Goal: Task Accomplishment & Management: Manage account settings

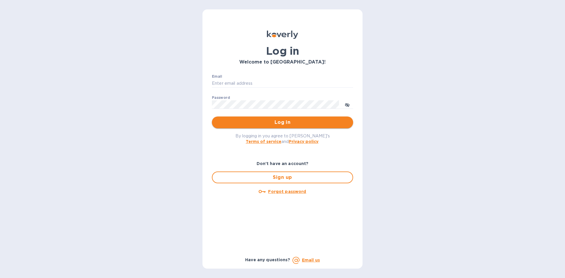
type input "[PERSON_NAME][EMAIL_ADDRESS][DOMAIN_NAME]"
click at [292, 125] on span "Log in" at bounding box center [282, 122] width 132 height 7
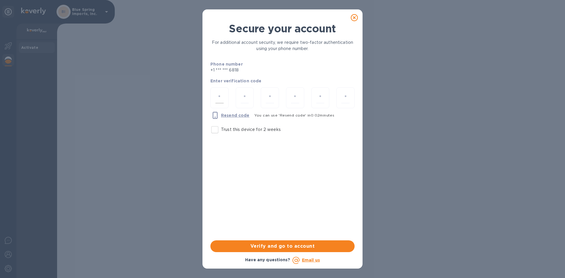
click at [215, 104] on div at bounding box center [219, 97] width 18 height 21
type input "9"
type input "4"
type input "2"
type input "4"
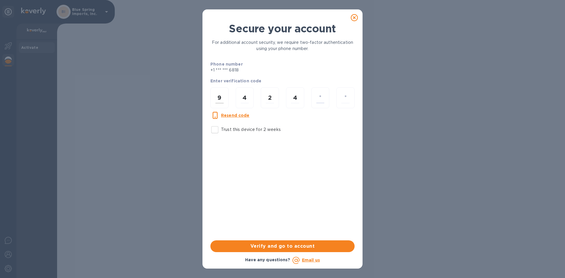
type input "9"
type input "3"
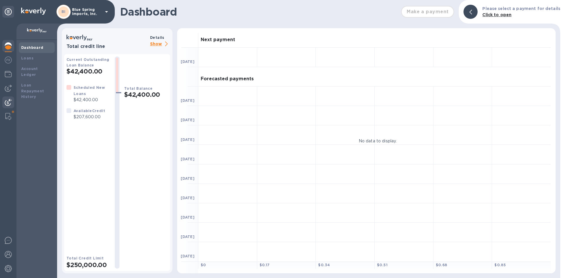
click at [5, 102] on img at bounding box center [8, 102] width 7 height 7
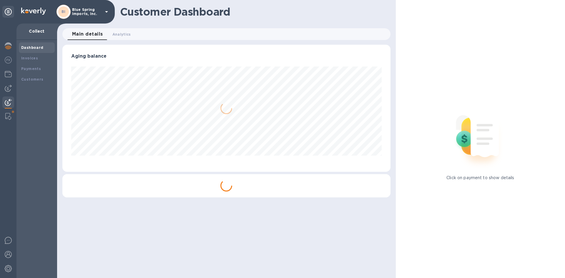
scroll to position [127, 328]
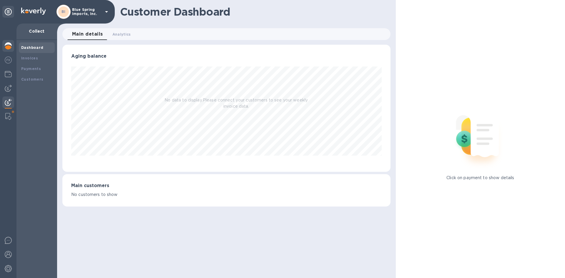
click at [9, 46] on img at bounding box center [8, 45] width 7 height 7
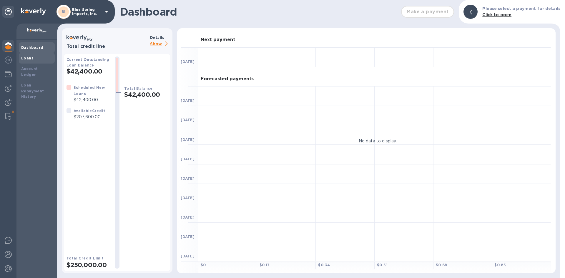
click at [29, 61] on div "Loans" at bounding box center [36, 58] width 31 height 6
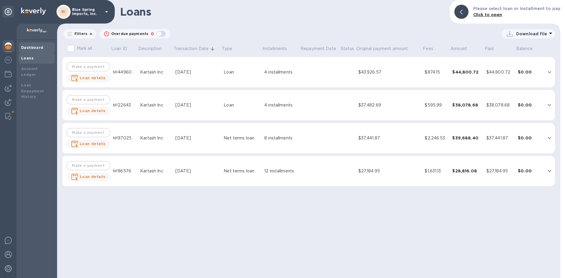
click at [26, 47] on b "Dashboard" at bounding box center [32, 47] width 22 height 4
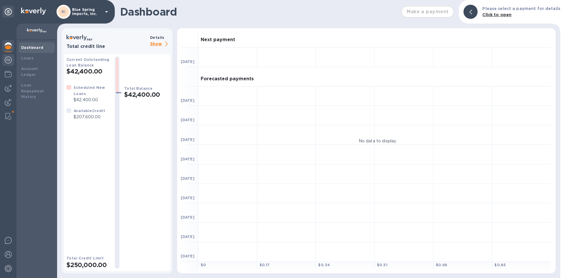
click at [7, 57] on img at bounding box center [8, 59] width 7 height 7
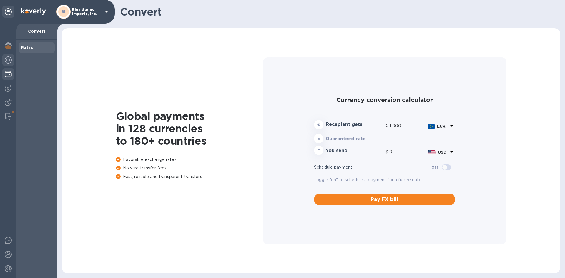
type input "1,171.93"
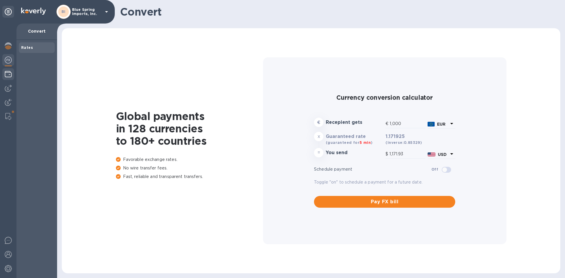
click at [8, 69] on div at bounding box center [8, 74] width 12 height 13
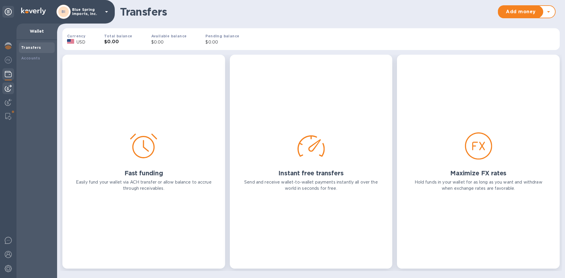
click at [6, 90] on img at bounding box center [8, 88] width 7 height 7
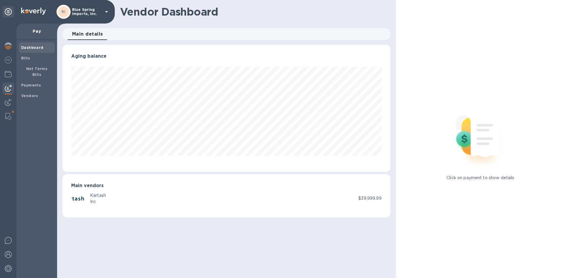
scroll to position [127, 328]
click at [10, 97] on div at bounding box center [8, 102] width 12 height 13
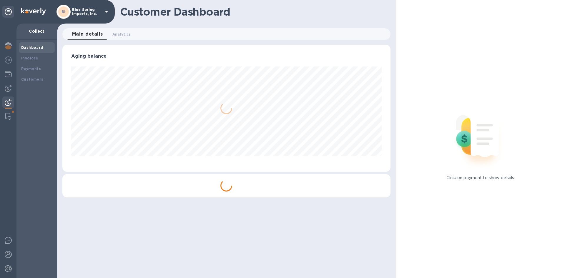
scroll to position [127, 328]
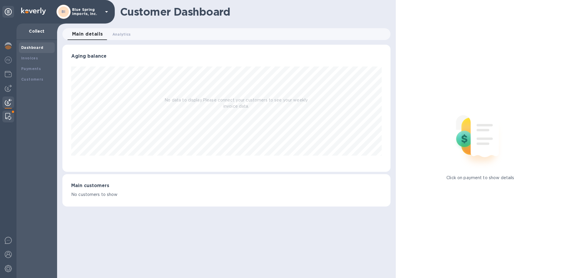
click at [7, 116] on img at bounding box center [8, 116] width 6 height 7
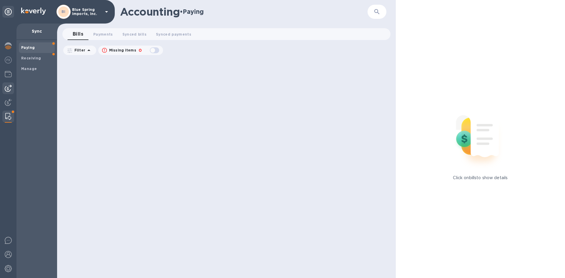
click at [6, 87] on img at bounding box center [8, 88] width 7 height 7
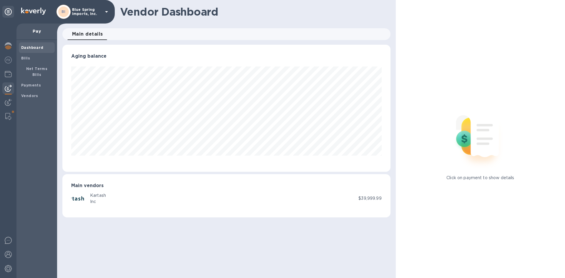
scroll to position [127, 328]
click at [29, 67] on b "Net Terms Bills" at bounding box center [36, 71] width 21 height 10
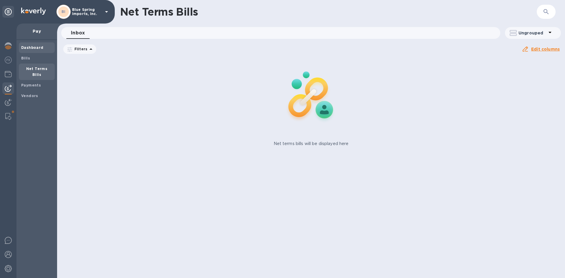
click at [26, 50] on span "Dashboard" at bounding box center [32, 48] width 22 height 6
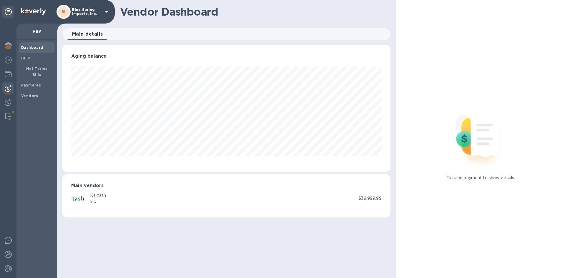
scroll to position [127, 328]
click at [32, 58] on span "Bills" at bounding box center [36, 58] width 31 height 6
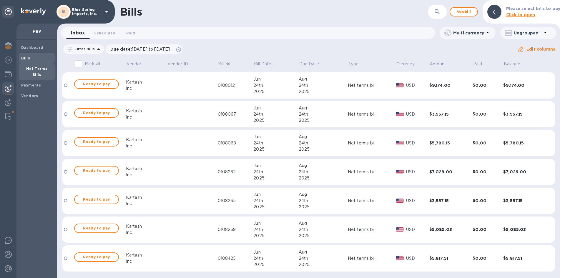
click at [34, 70] on b "Net Terms Bills" at bounding box center [36, 71] width 21 height 10
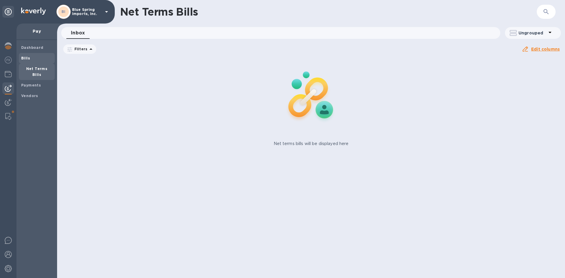
click at [29, 55] on span "Bills" at bounding box center [25, 58] width 9 height 6
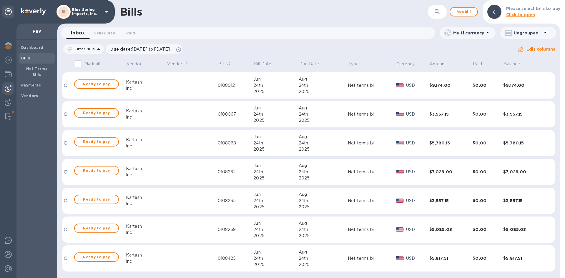
scroll to position [1, 0]
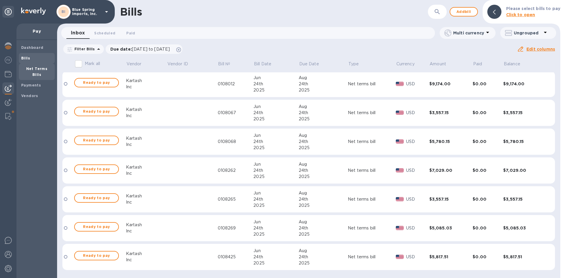
click at [45, 70] on b "Net Terms Bills" at bounding box center [36, 71] width 21 height 10
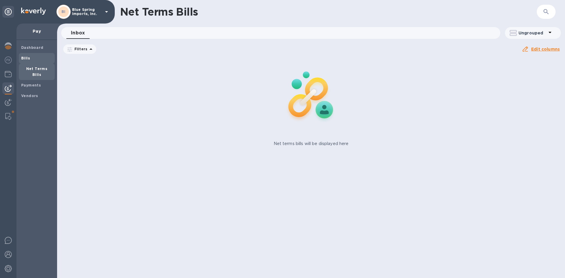
click at [31, 57] on span "Bills" at bounding box center [36, 58] width 31 height 6
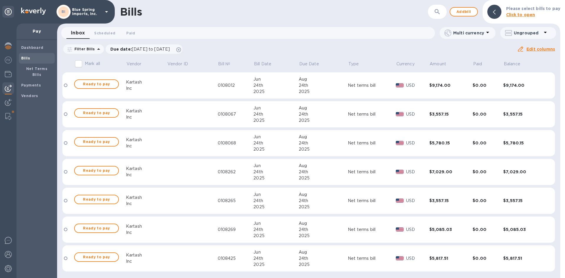
click at [65, 86] on div at bounding box center [66, 86] width 4 height 4
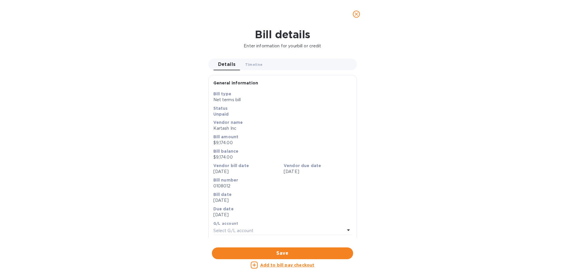
click at [357, 10] on button "close" at bounding box center [356, 14] width 14 height 14
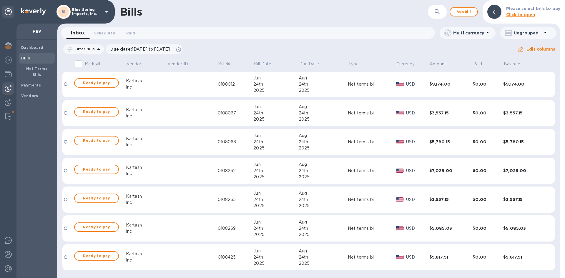
scroll to position [1, 0]
click at [82, 63] on input "Mark all" at bounding box center [78, 64] width 12 height 12
checkbox input "true"
